Goal: Task Accomplishment & Management: Manage account settings

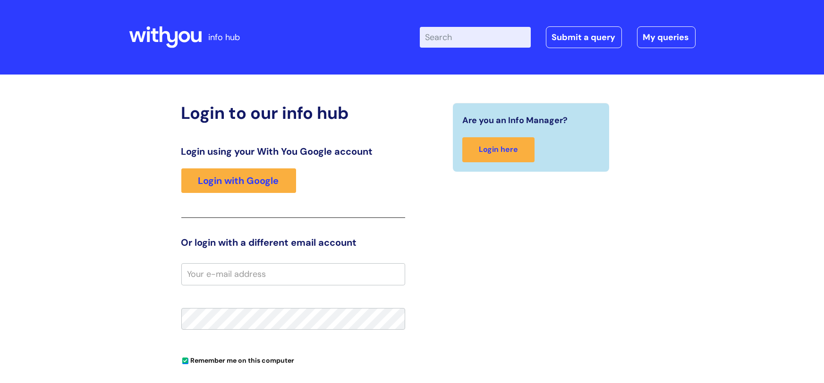
click at [198, 276] on input "email" at bounding box center [293, 274] width 224 height 22
type input "[EMAIL_ADDRESS][PERSON_NAME][DOMAIN_NAME]"
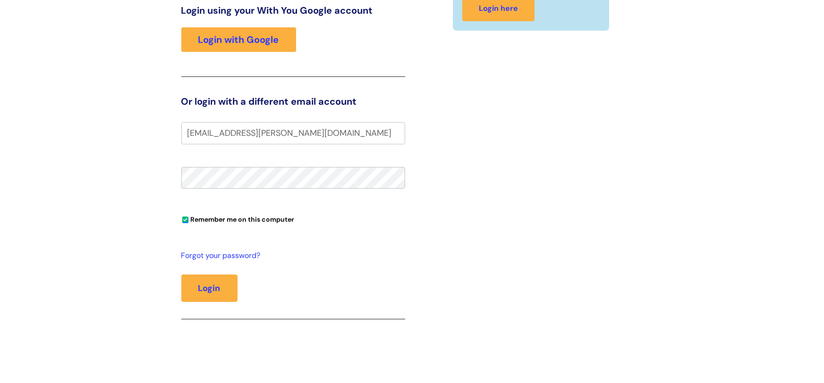
scroll to position [147, 0]
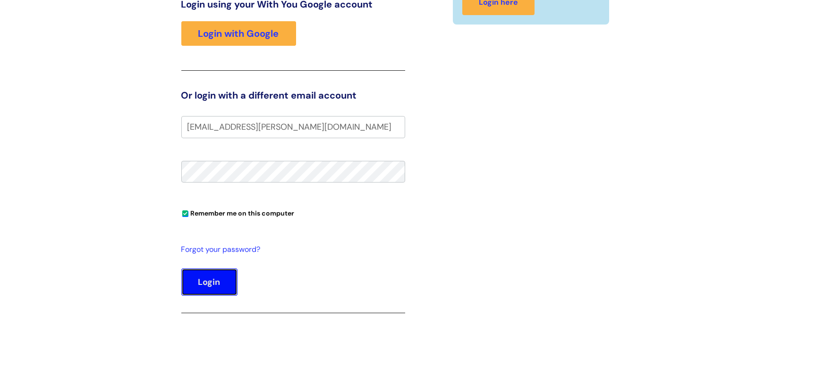
click at [211, 278] on button "Login" at bounding box center [209, 282] width 56 height 27
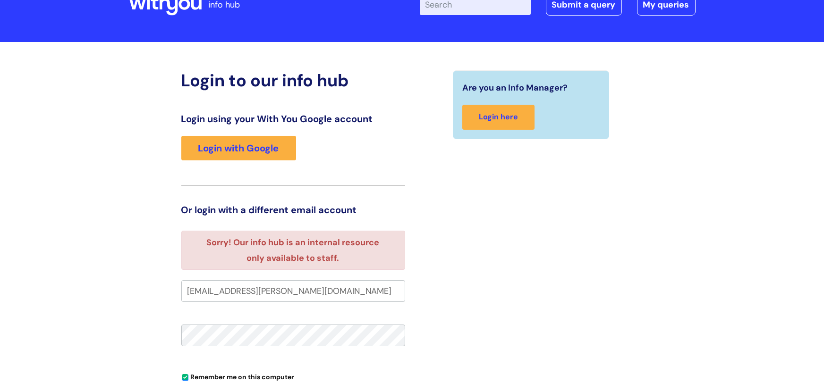
scroll to position [43, 0]
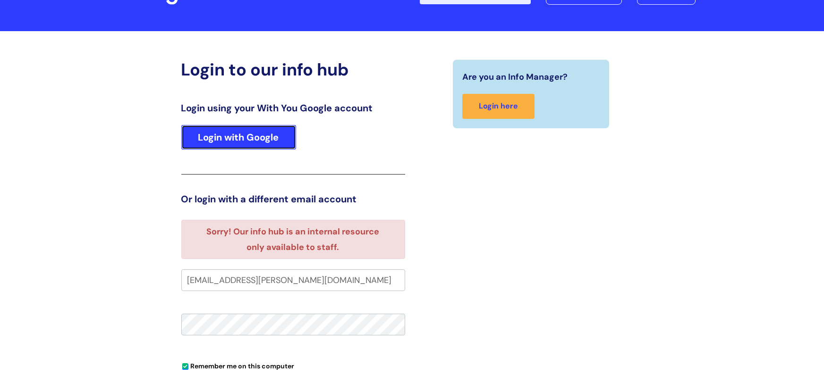
click at [264, 139] on link "Login with Google" at bounding box center [238, 137] width 115 height 25
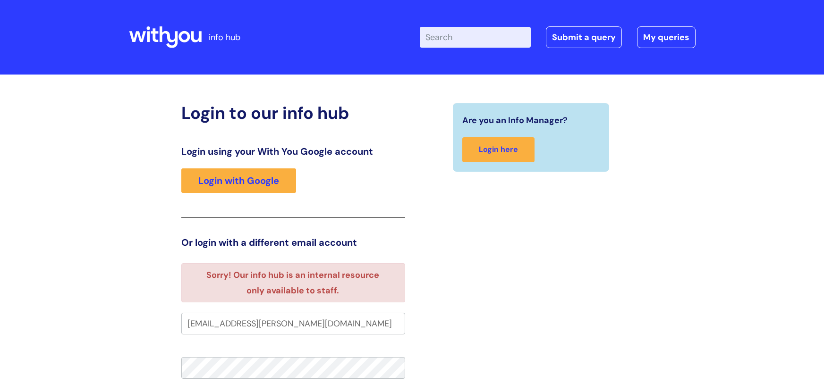
scroll to position [43, 0]
